Goal: Task Accomplishment & Management: Manage account settings

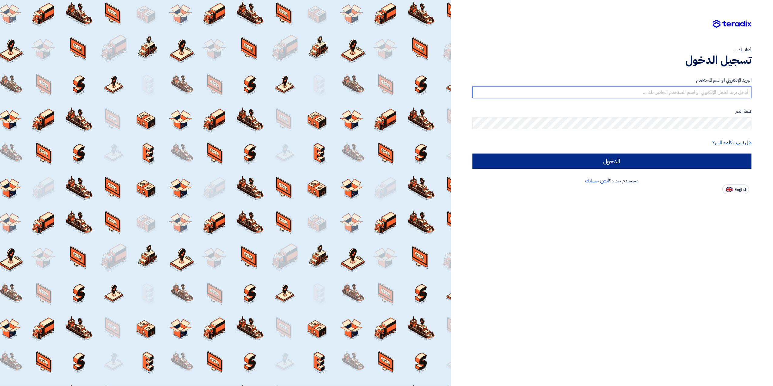
type input "[EMAIL_ADDRESS][DOMAIN_NAME]"
click at [627, 161] on input "الدخول" at bounding box center [611, 160] width 279 height 15
type input "Sign in"
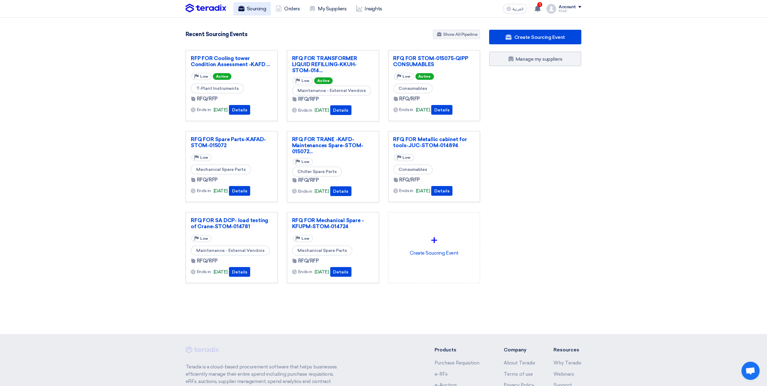
click at [251, 8] on link "Sourcing" at bounding box center [252, 8] width 37 height 13
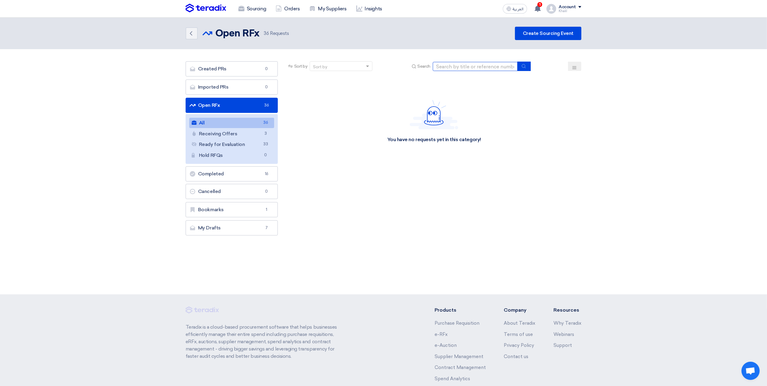
click at [458, 64] on input at bounding box center [475, 66] width 85 height 9
paste input "STOM-015074"
type input "STOM-015074"
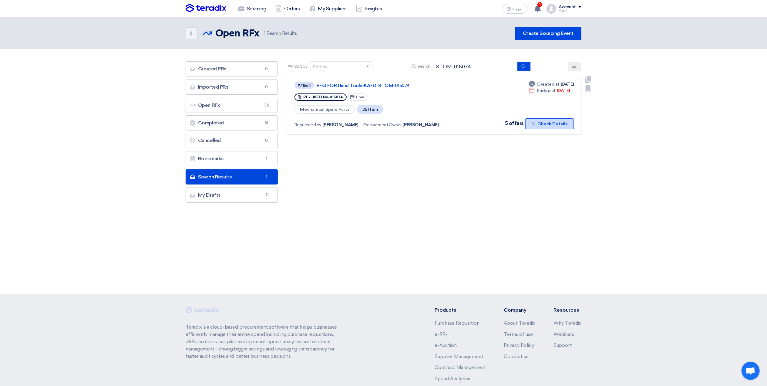
click at [536, 126] on button "Check details Check Details" at bounding box center [549, 123] width 49 height 11
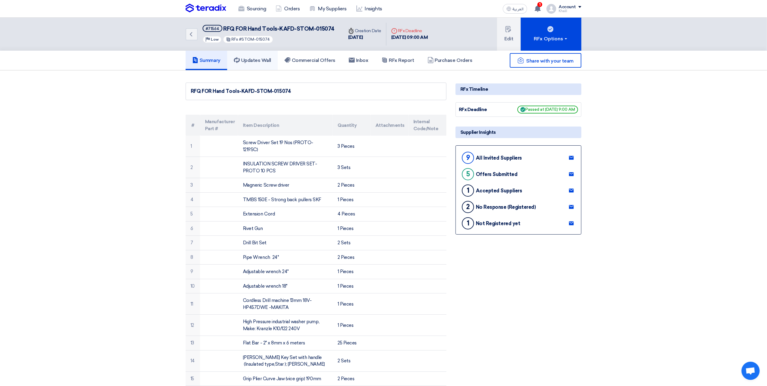
click at [263, 58] on h5 "Updates Wall" at bounding box center [252, 60] width 37 height 6
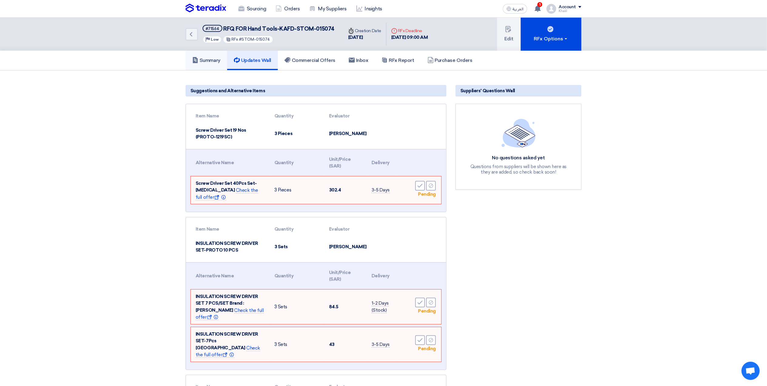
click at [207, 62] on h5 "Summary" at bounding box center [206, 60] width 28 height 6
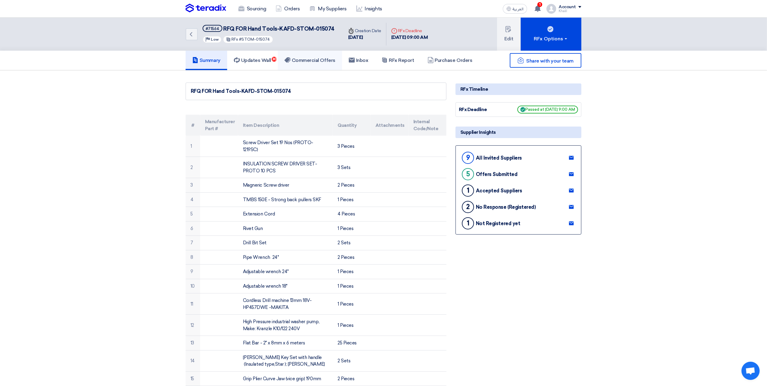
click at [306, 62] on h5 "Commercial Offers" at bounding box center [309, 60] width 51 height 6
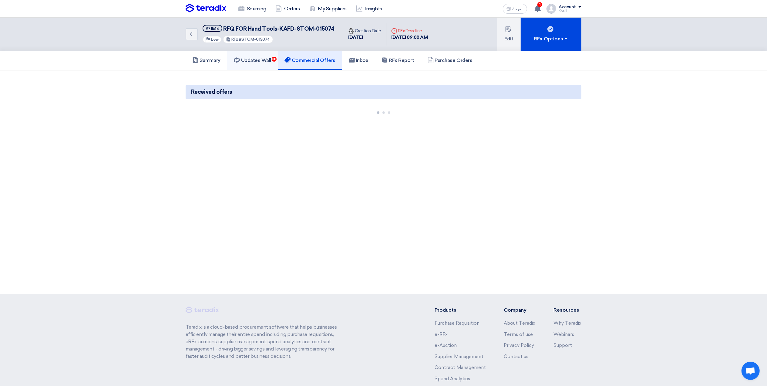
click at [269, 59] on h5 "Updates Wall 30" at bounding box center [252, 60] width 37 height 6
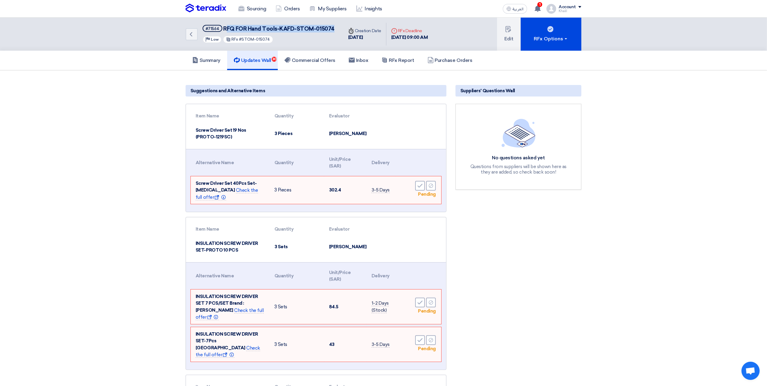
drag, startPoint x: 225, startPoint y: 26, endPoint x: 331, endPoint y: 31, distance: 106.6
click at [331, 31] on span "RFQ FOR Hand Tools-KAFD-STOM-015074" at bounding box center [279, 28] width 111 height 7
drag, startPoint x: 331, startPoint y: 31, endPoint x: 254, endPoint y: 29, distance: 77.0
click at [271, 31] on span "RFQ FOR Hand Tools-KAFD-STOM-015074" at bounding box center [279, 28] width 111 height 7
drag, startPoint x: 222, startPoint y: 27, endPoint x: 334, endPoint y: 27, distance: 111.9
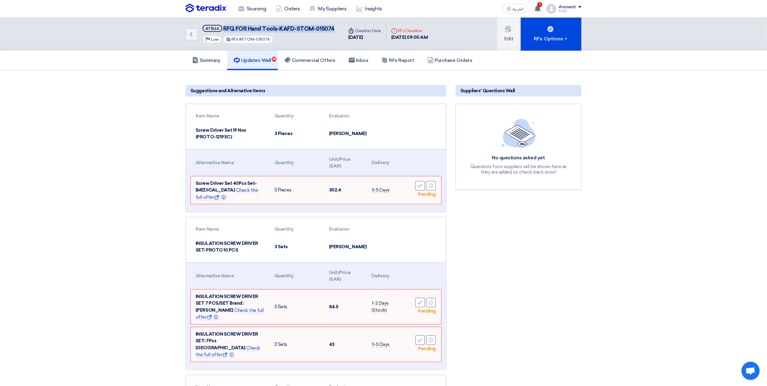
click at [334, 27] on div "Back #71564 RFQ FOR Hand Tools-KAFD-STOM-015074 Priority Low RFx #STOM-015074" at bounding box center [265, 34] width 158 height 33
copy span "RFQ FOR Hand Tools-KAFD-STOM-015074"
click at [215, 58] on h5 "Summary" at bounding box center [206, 60] width 28 height 6
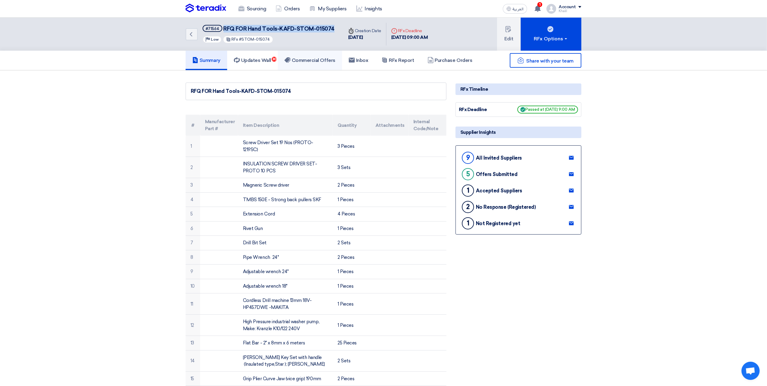
click at [321, 59] on h5 "Commercial Offers" at bounding box center [309, 60] width 51 height 6
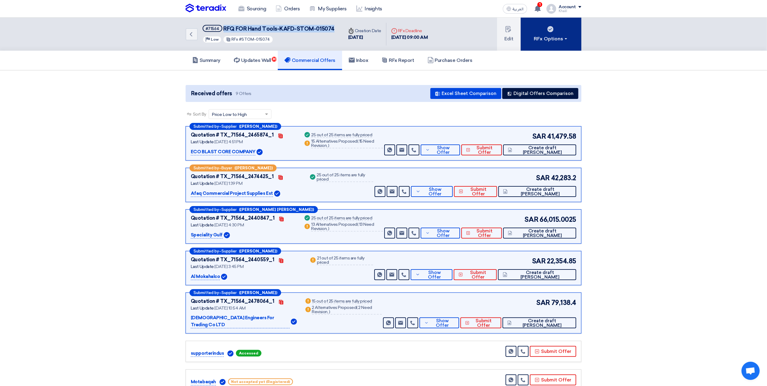
click at [568, 41] on button "RFx Options" at bounding box center [551, 34] width 61 height 33
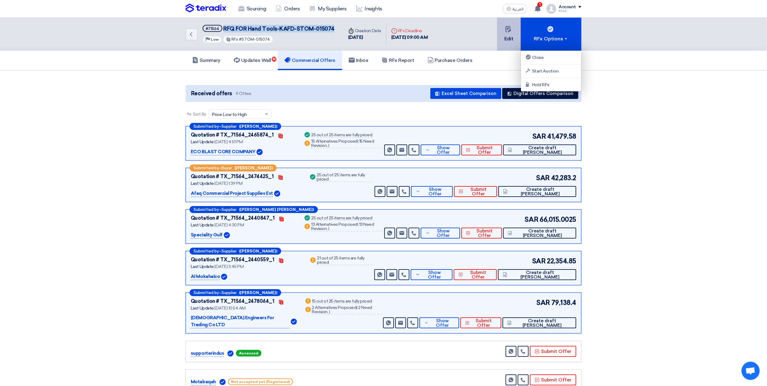
click at [513, 39] on button "Edit" at bounding box center [509, 34] width 24 height 33
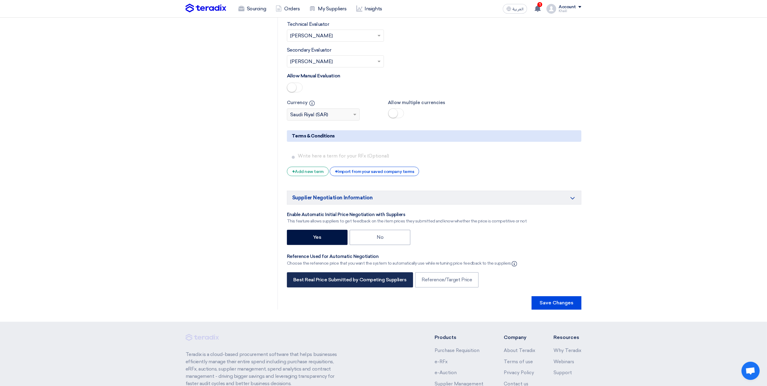
scroll to position [1456, 0]
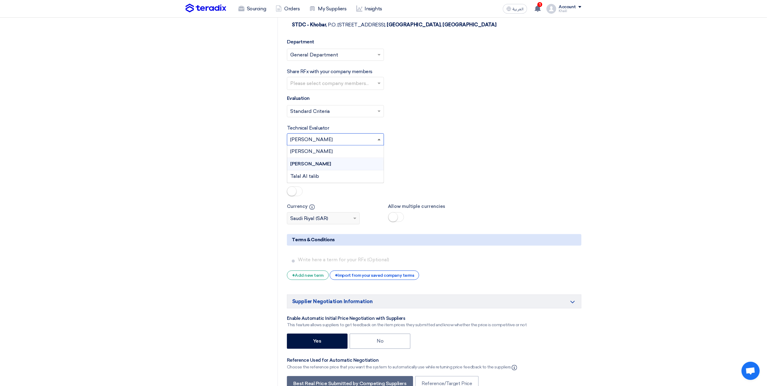
click at [379, 140] on span at bounding box center [379, 140] width 3 height 2
click at [420, 145] on div "Technical Evaluator Please Select RFx evaluator... × [PERSON_NAME] × [PERSON_NA…" at bounding box center [434, 134] width 294 height 21
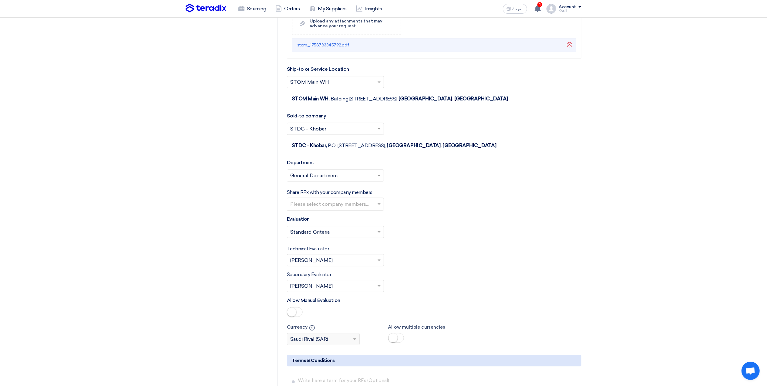
scroll to position [1334, 0]
click at [378, 210] on input "text" at bounding box center [336, 205] width 92 height 10
click at [348, 251] on span "[PERSON_NAME] hajimalang" at bounding box center [324, 248] width 68 height 6
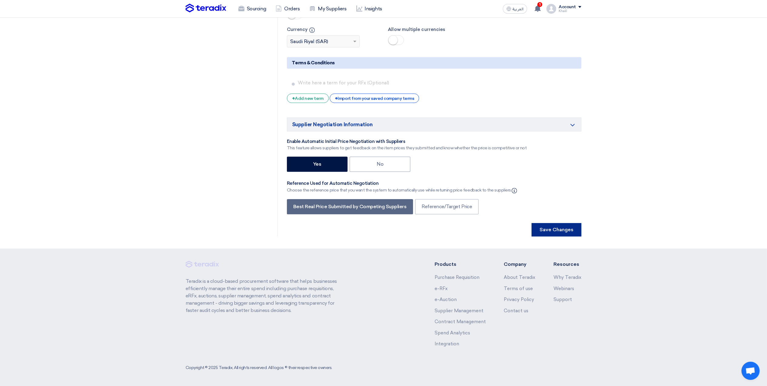
click at [552, 232] on button "Save Changes" at bounding box center [557, 229] width 50 height 13
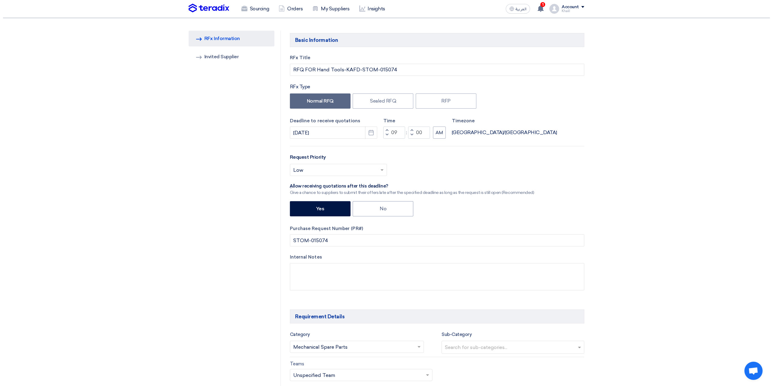
scroll to position [0, 0]
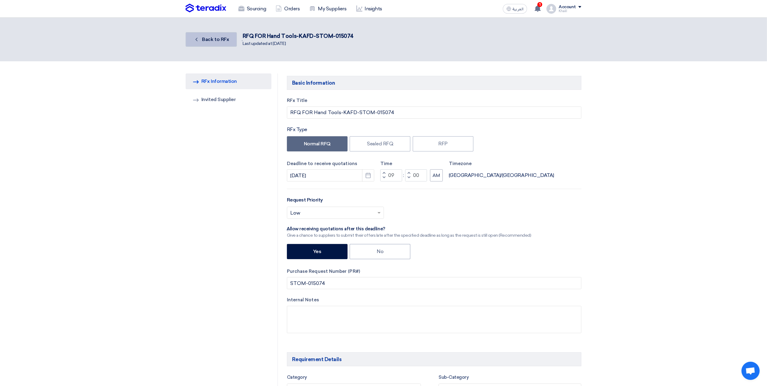
click at [219, 41] on span "Back to RFx" at bounding box center [215, 39] width 27 height 6
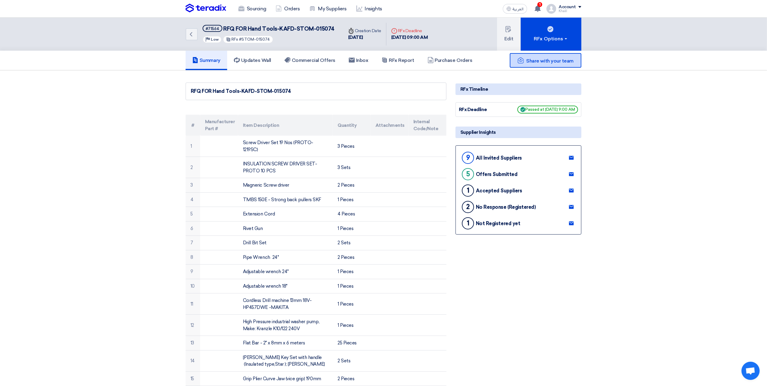
click at [547, 60] on span "Share with your team" at bounding box center [549, 61] width 47 height 6
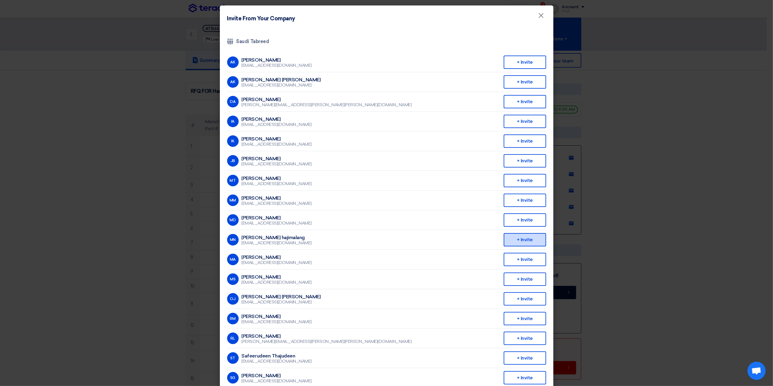
click at [520, 238] on div "+ Invite" at bounding box center [525, 239] width 42 height 13
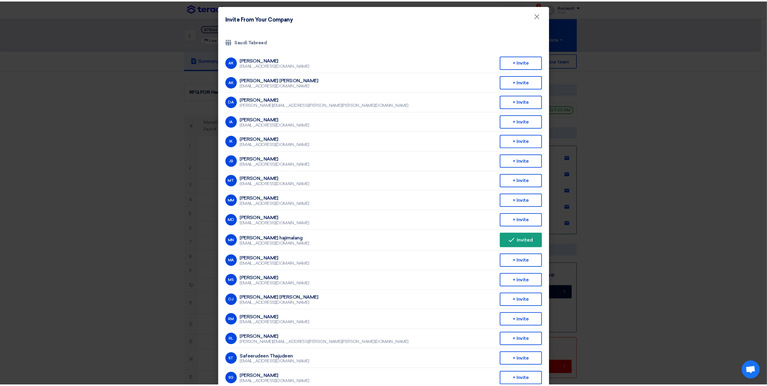
scroll to position [110, 0]
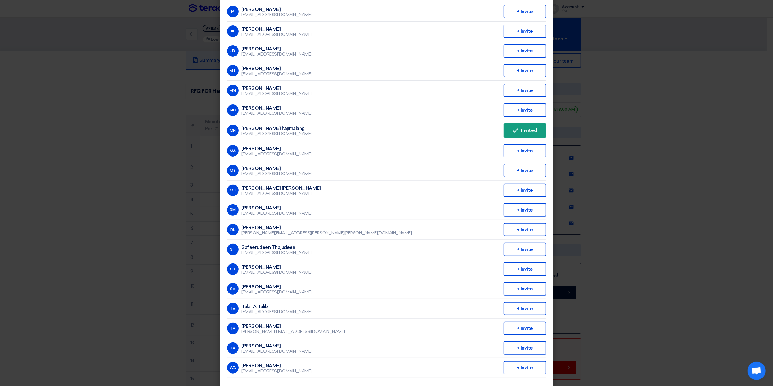
click at [691, 203] on modal-container "Invite From Your Company × Company Team Saudi Tabreed AK [PERSON_NAME] [EMAIL_A…" at bounding box center [386, 193] width 773 height 386
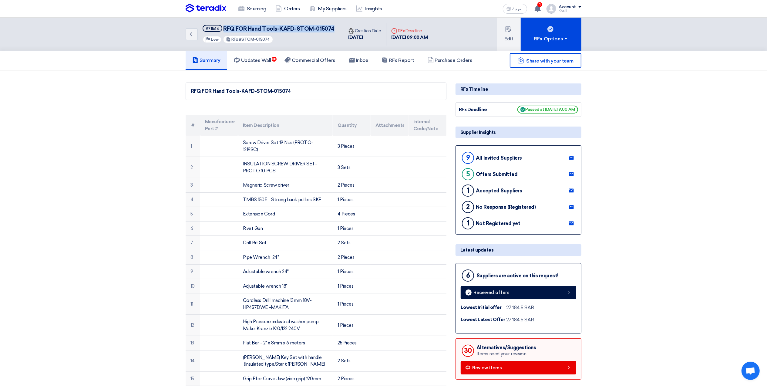
drag, startPoint x: 223, startPoint y: 26, endPoint x: 336, endPoint y: 27, distance: 113.7
click at [336, 27] on div "Back #71564 RFQ FOR Hand Tools-KAFD-STOM-015074 Priority Low RFx #STOM-015074" at bounding box center [265, 34] width 158 height 33
copy span "RFQ FOR Hand Tools-KAFD-STOM-015074"
click at [266, 56] on link "Updates Wall 30" at bounding box center [252, 60] width 51 height 19
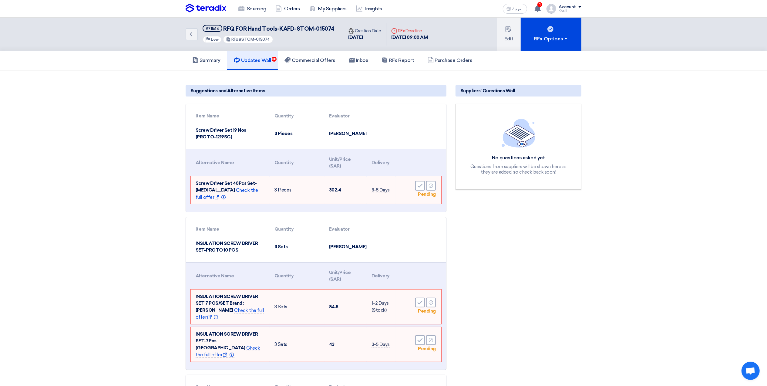
click at [201, 63] on link "Summary" at bounding box center [207, 60] width 42 height 19
